Goal: Information Seeking & Learning: Find specific page/section

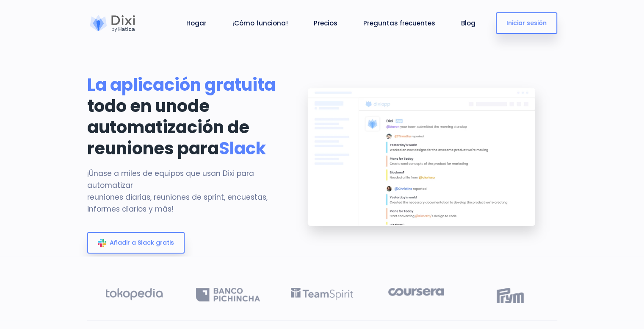
click at [595, 15] on nav "Hogar ¡Cómo funciona! Precios Preguntas frecuentes Blog Cerrar sesión Iniciar s…" at bounding box center [322, 23] width 644 height 46
click at [504, 22] on link "Iniciar sesión" at bounding box center [526, 23] width 61 height 22
click at [457, 19] on ul "Hogar ¡Cómo funciona! Precios Preguntas frecuentes Blog Cerrar sesión" at bounding box center [331, 22] width 296 height 39
drag, startPoint x: 485, startPoint y: 33, endPoint x: 468, endPoint y: 25, distance: 18.2
click at [484, 33] on div "Hogar ¡Cómo funciona! Precios Preguntas frecuentes Blog Cerrar sesión Iniciar s…" at bounding box center [351, 22] width 413 height 39
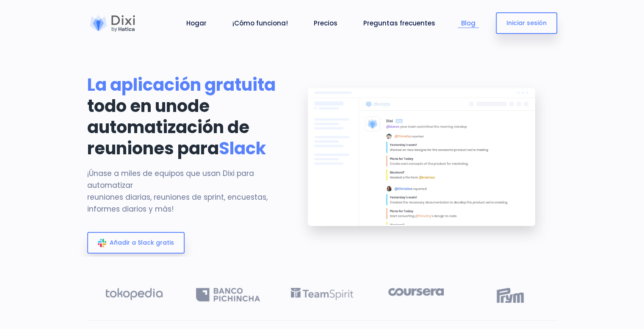
click at [468, 25] on font "Blog" at bounding box center [468, 23] width 14 height 9
click at [462, 22] on link "Blog" at bounding box center [468, 23] width 21 height 10
click at [463, 23] on font "Blog" at bounding box center [468, 23] width 14 height 9
click at [396, 26] on font "Preguntas frecuentes" at bounding box center [399, 23] width 72 height 9
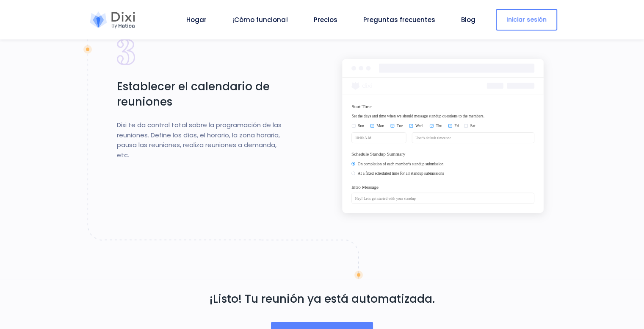
scroll to position [1282, 0]
